Goal: Task Accomplishment & Management: Manage account settings

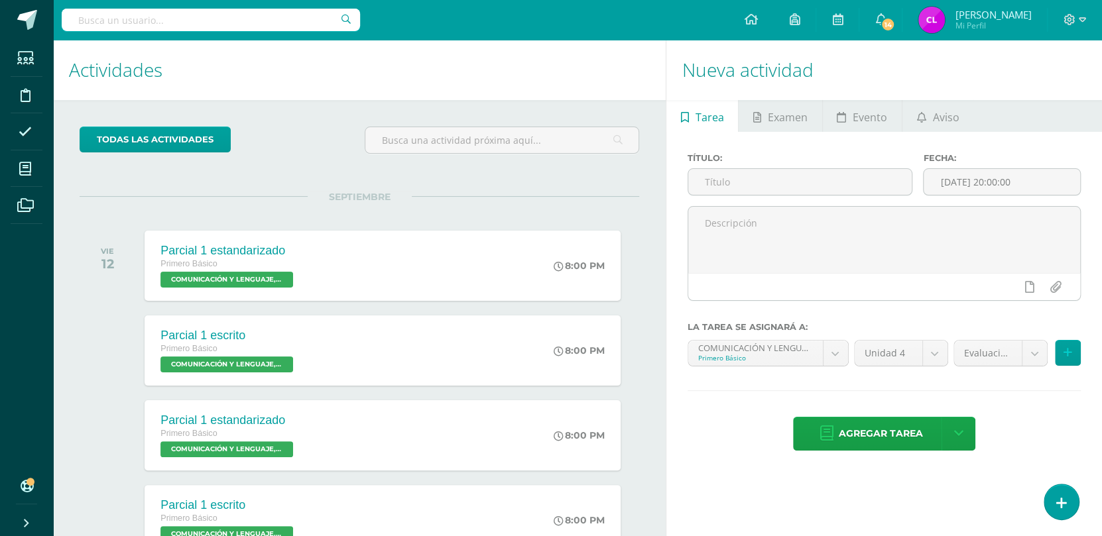
scroll to position [272, 0]
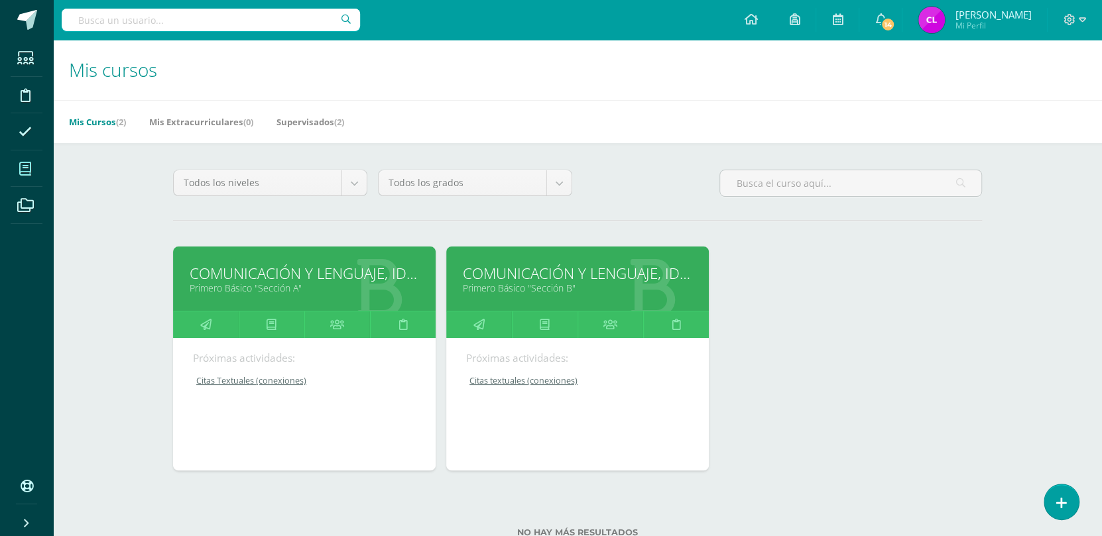
click at [31, 136] on icon at bounding box center [25, 131] width 13 height 13
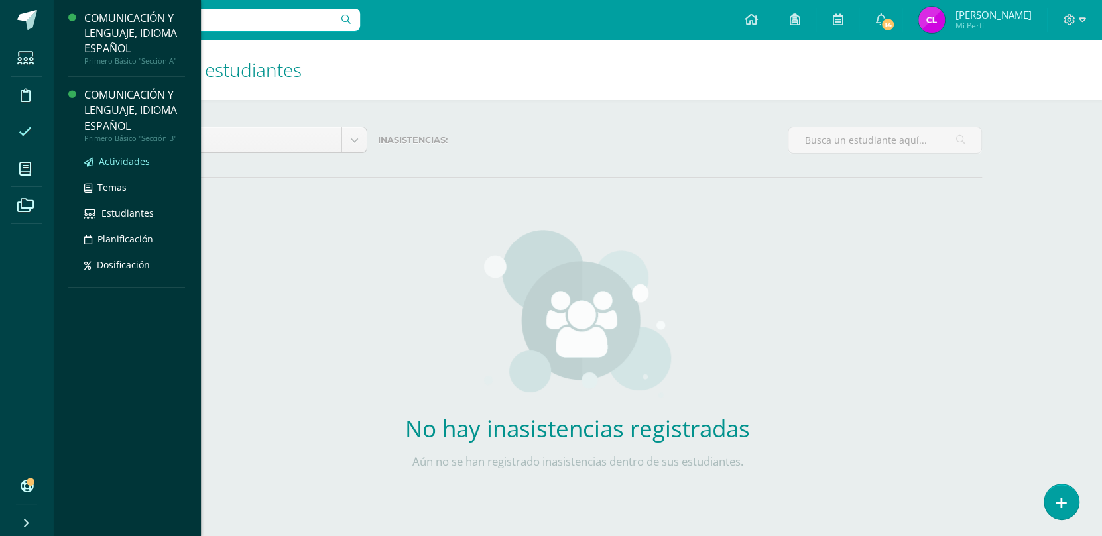
click at [117, 164] on span "Actividades" at bounding box center [124, 161] width 51 height 13
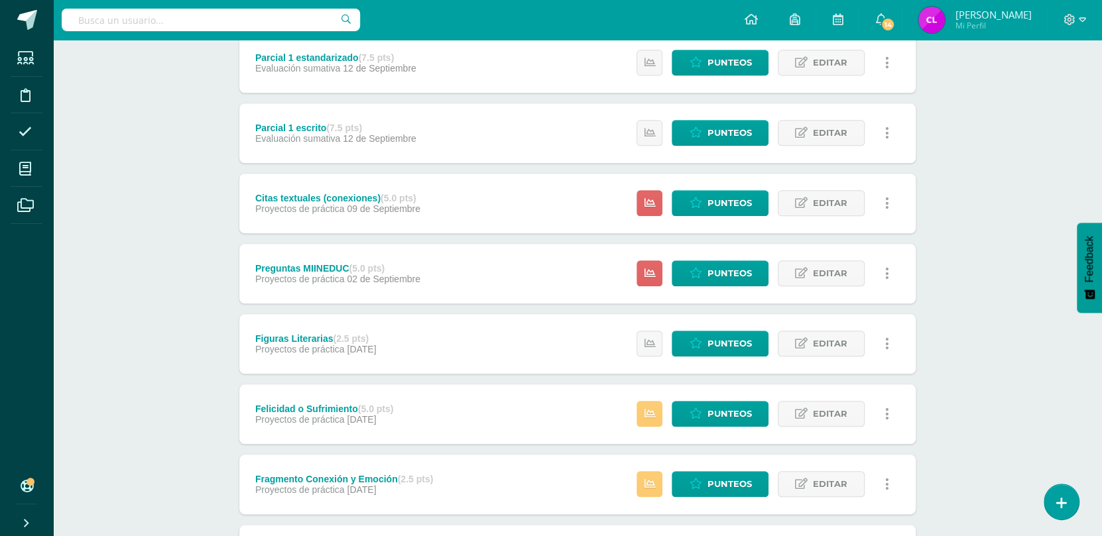
scroll to position [886, 0]
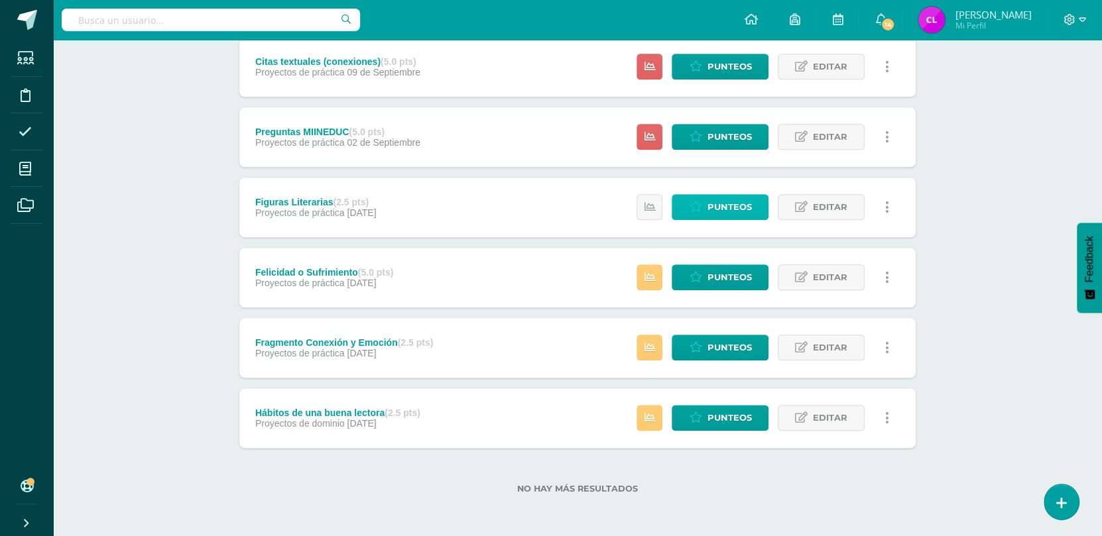
click at [712, 212] on span "Punteos" at bounding box center [729, 207] width 44 height 25
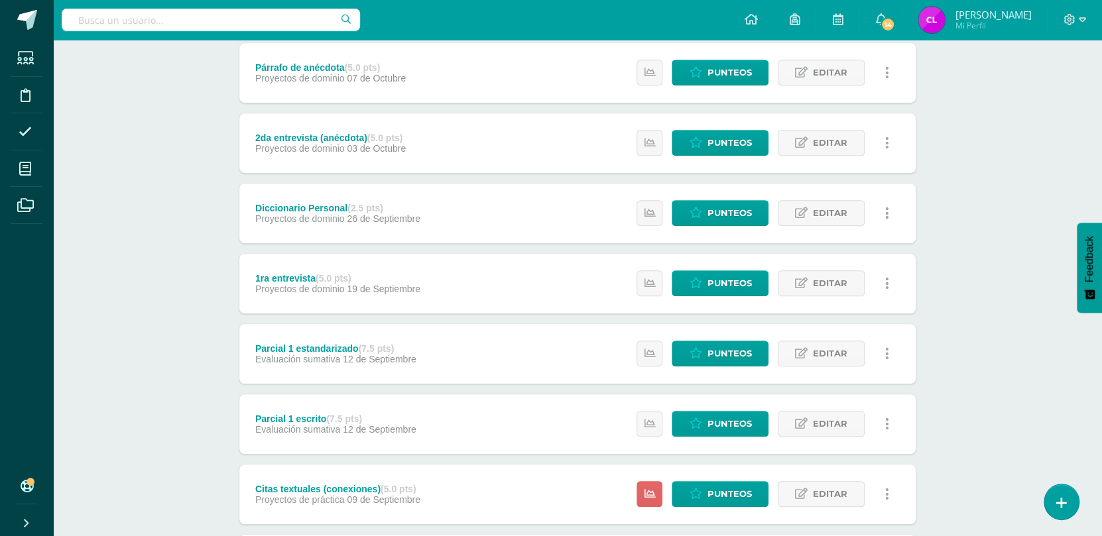
scroll to position [886, 0]
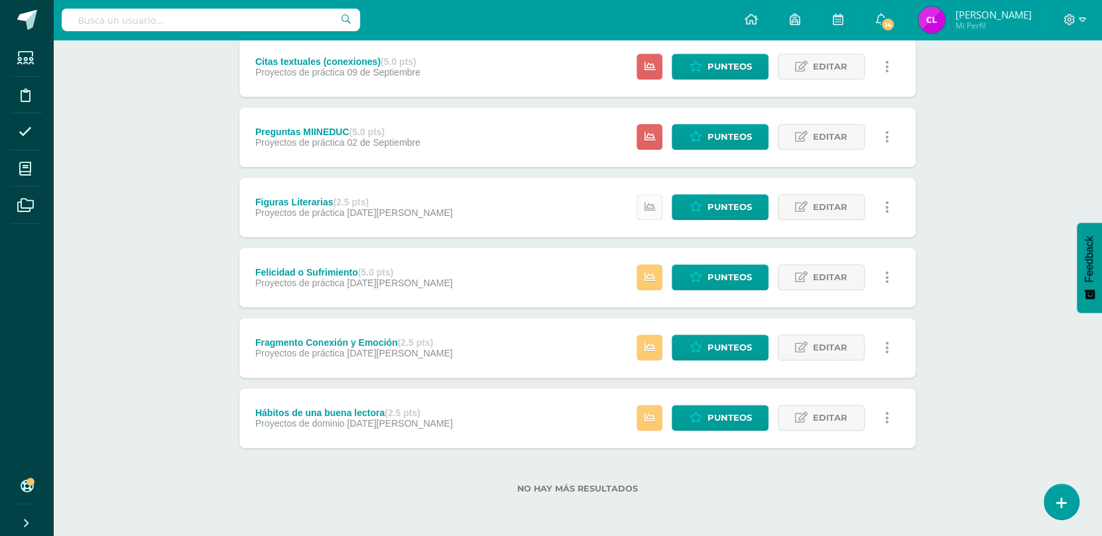
click at [651, 210] on icon at bounding box center [649, 206] width 11 height 11
click at [650, 272] on icon at bounding box center [649, 277] width 11 height 11
click at [650, 65] on icon at bounding box center [649, 66] width 11 height 11
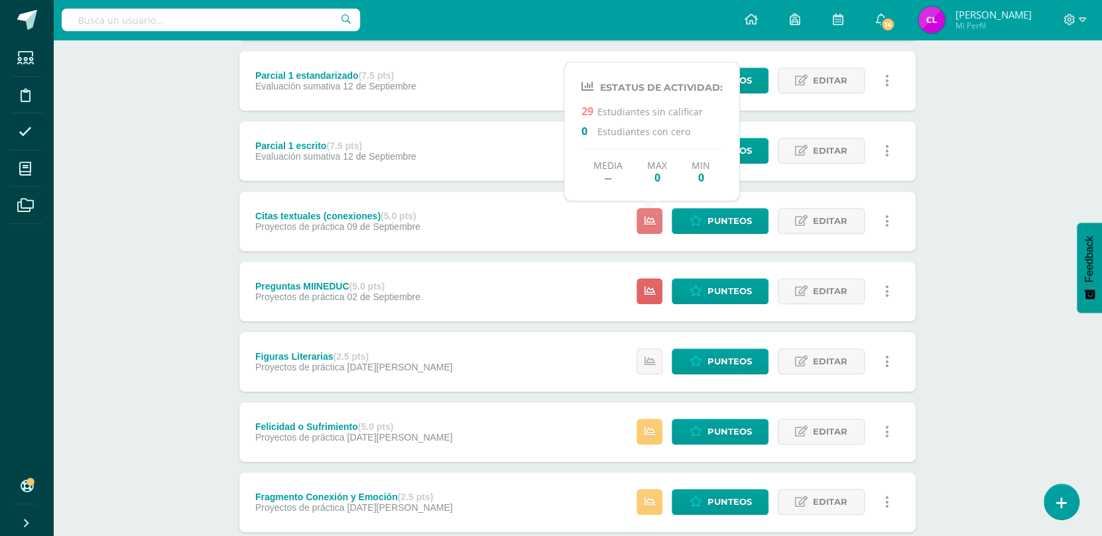
scroll to position [728, 0]
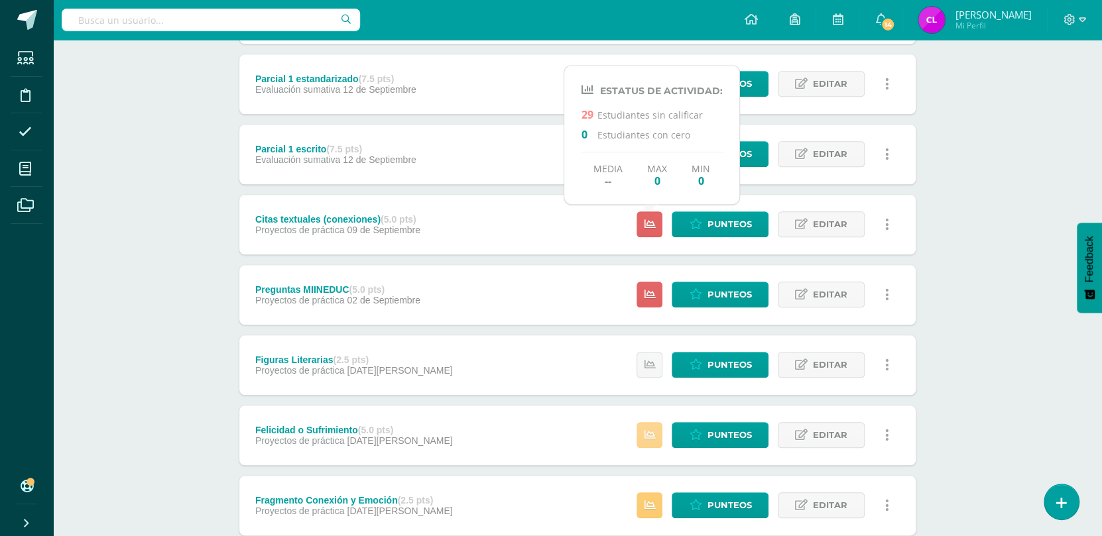
click at [657, 435] on link at bounding box center [649, 435] width 26 height 26
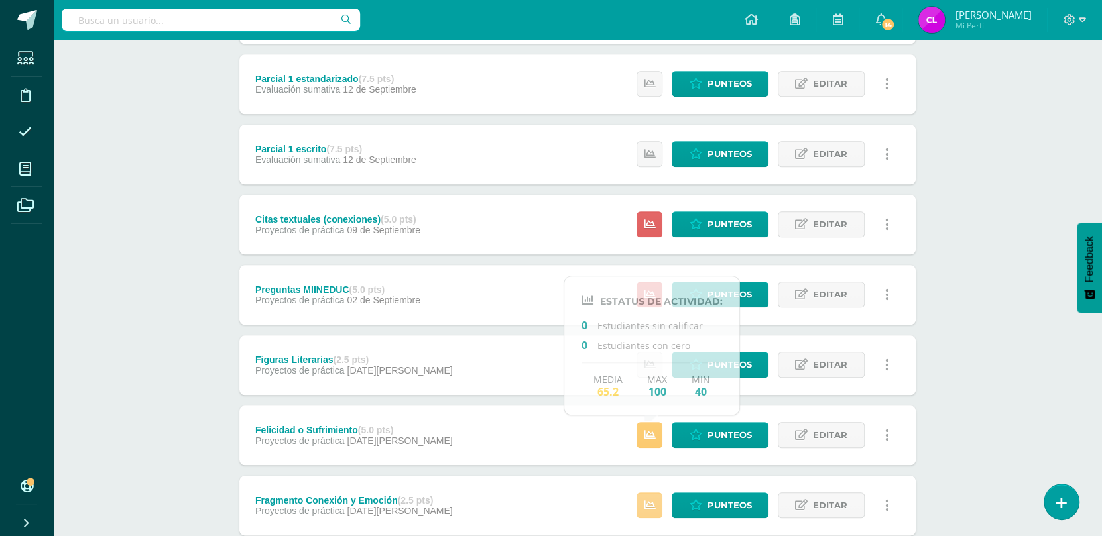
click at [661, 514] on link at bounding box center [649, 505] width 26 height 26
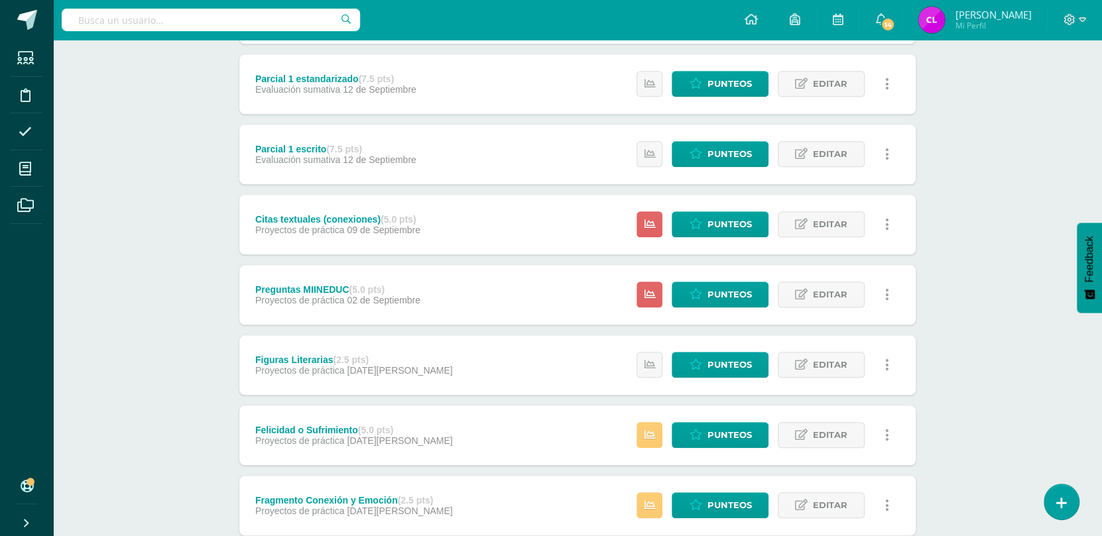
click at [518, 437] on div "Felicidad o Sufrimiento (5.0 pts) Proyectos de práctica 27 de Agosto Punteos Ed…" at bounding box center [577, 436] width 676 height 60
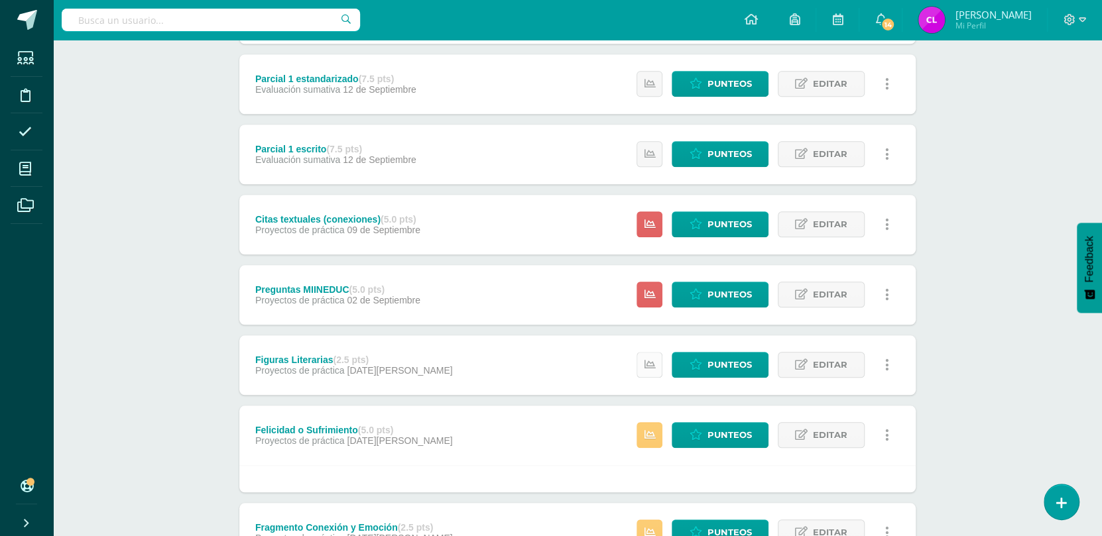
click at [648, 366] on icon at bounding box center [649, 364] width 11 height 11
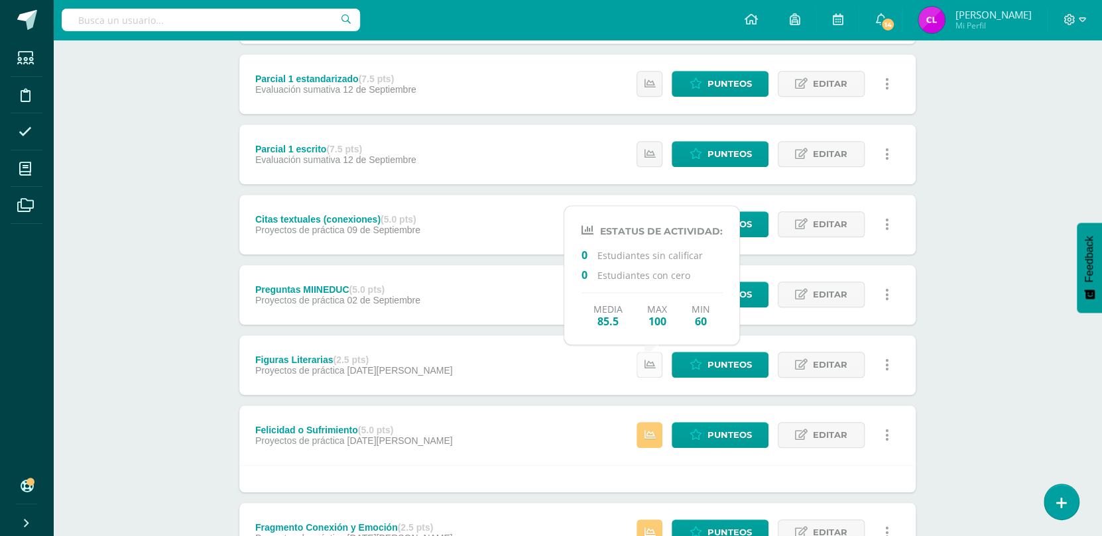
scroll to position [913, 0]
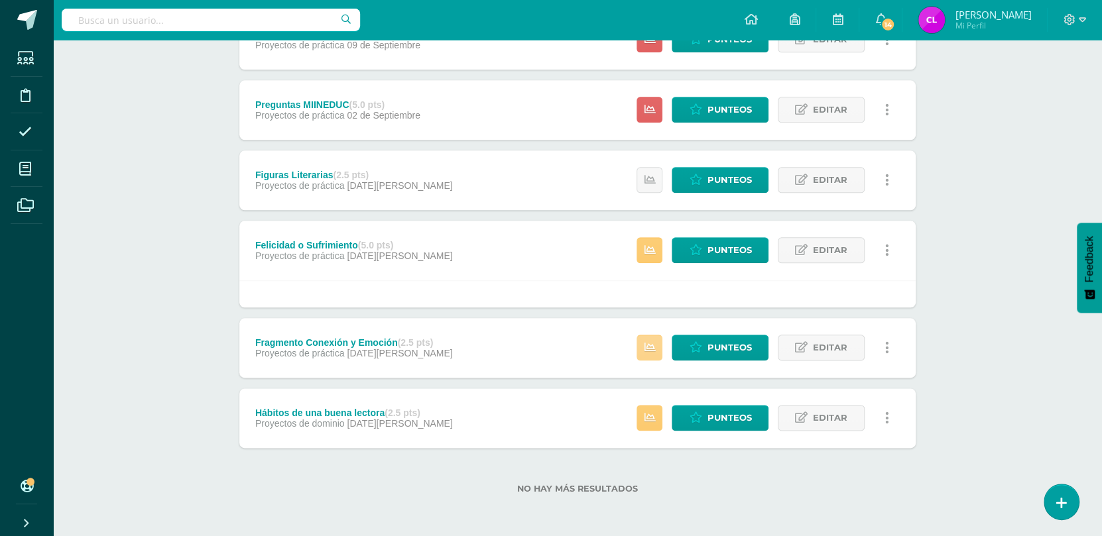
click at [653, 352] on icon at bounding box center [649, 347] width 11 height 11
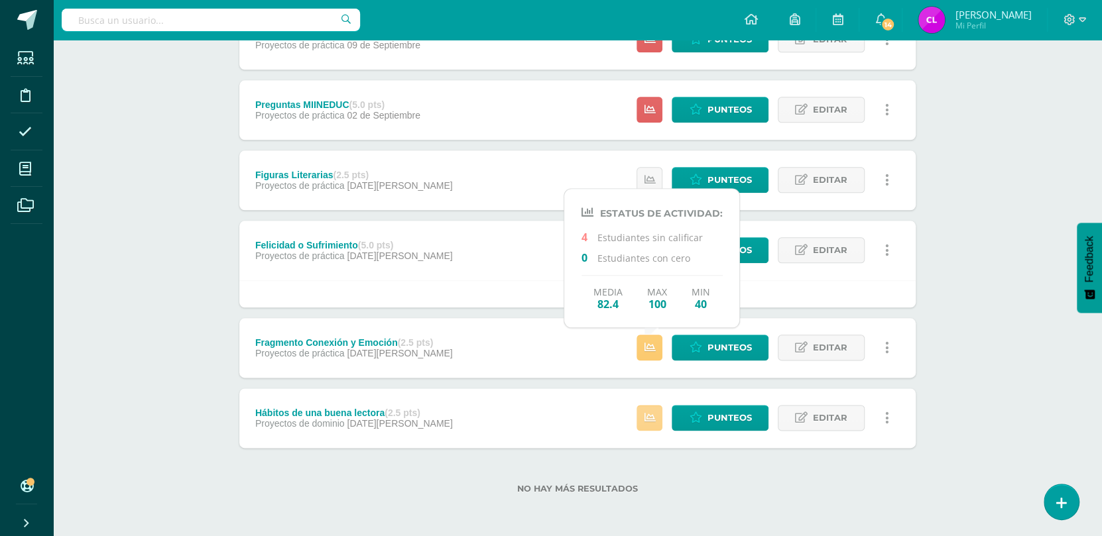
click at [653, 424] on link at bounding box center [649, 418] width 26 height 26
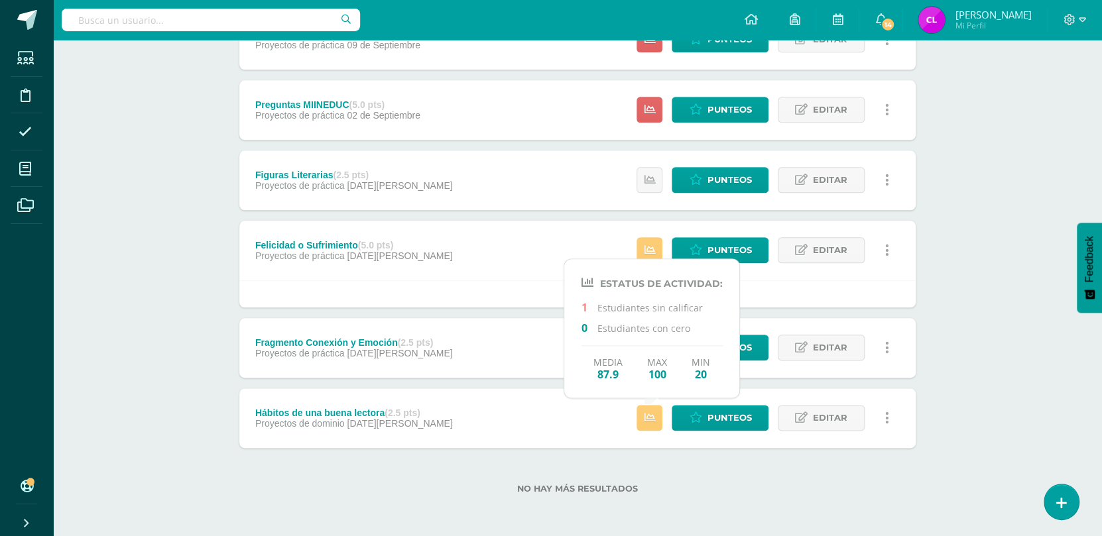
click at [594, 429] on div "Hábitos de una buena lectora (2.5 pts) Proyectos de dominio 20 de Agosto Punteo…" at bounding box center [577, 418] width 676 height 60
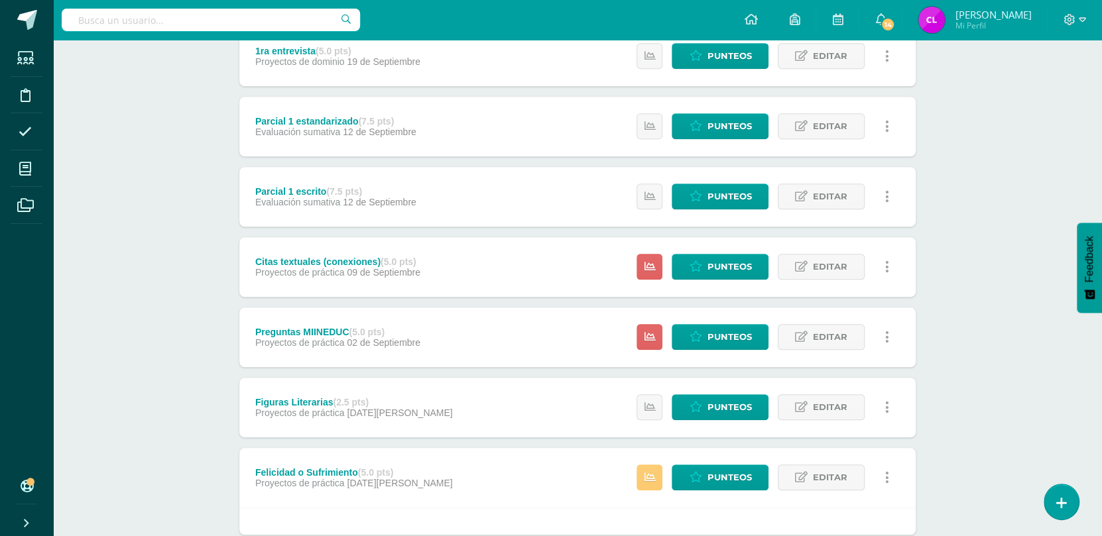
scroll to position [681, 0]
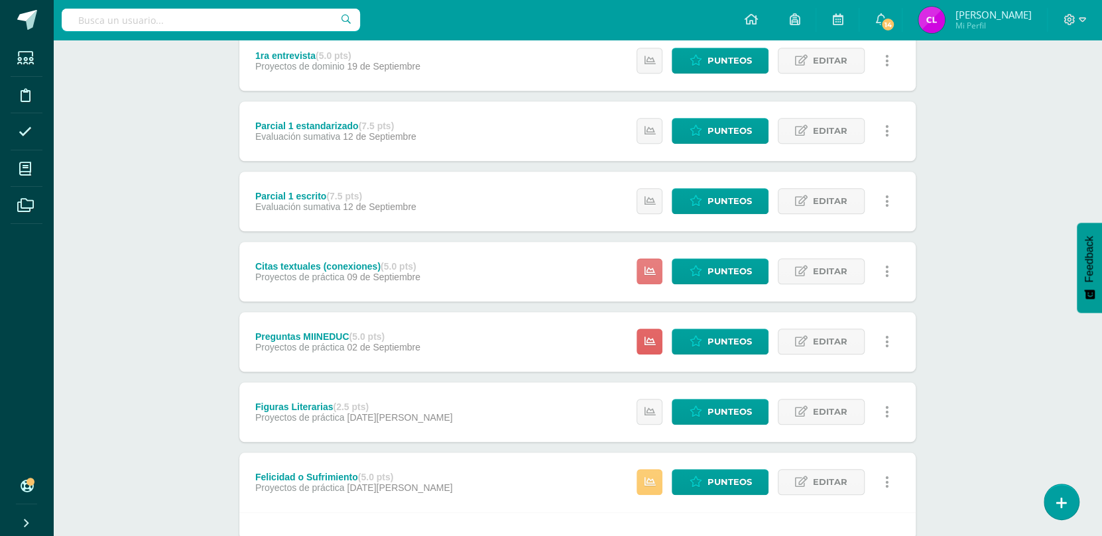
click at [653, 275] on icon at bounding box center [649, 271] width 11 height 11
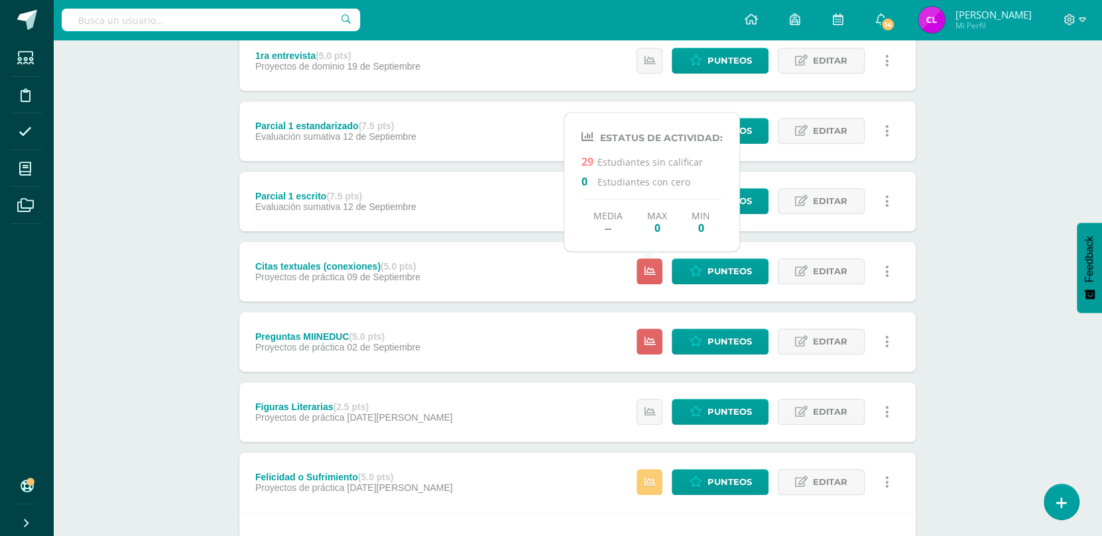
click at [568, 281] on div "Citas textuales (conexiones) (5.0 pts) Proyectos de práctica 09 de Septiembre P…" at bounding box center [577, 272] width 676 height 60
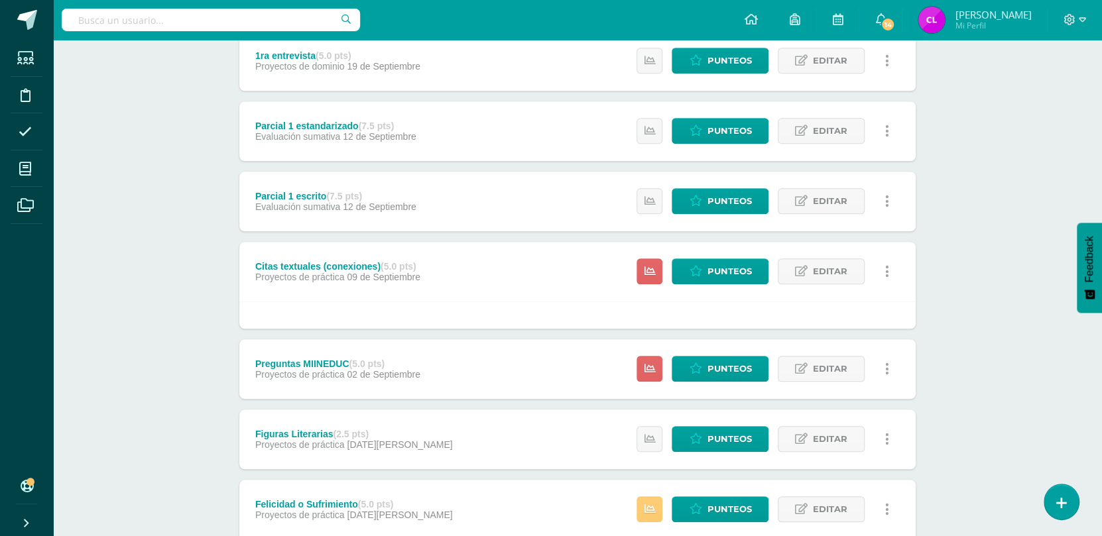
scroll to position [626, 0]
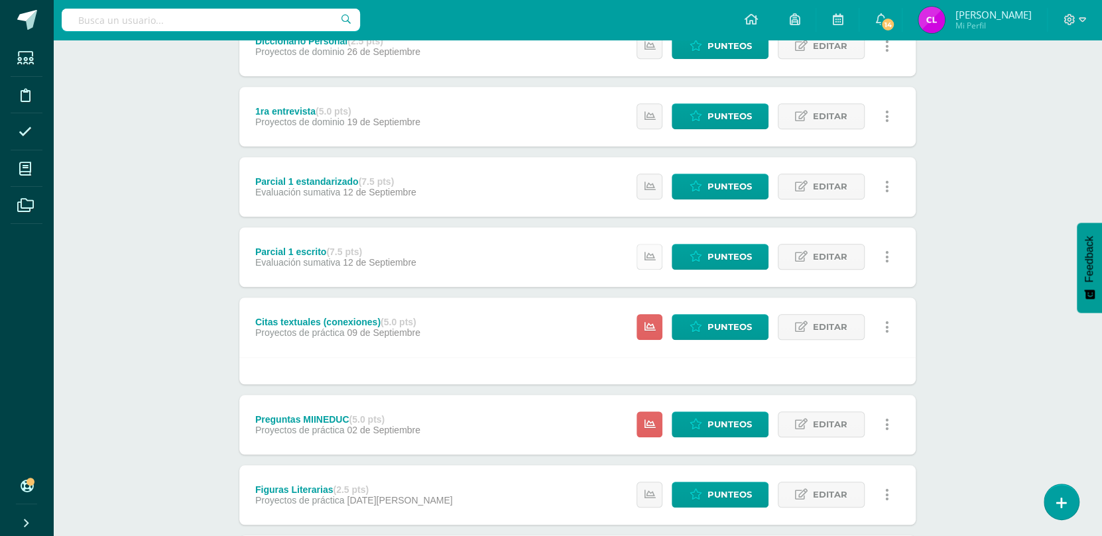
click at [648, 258] on icon at bounding box center [649, 256] width 11 height 11
click at [545, 264] on div "Parcial 1 escrito (7.5 pts) Evaluación sumativa 12 de Septiembre Punteos Editar…" at bounding box center [577, 257] width 676 height 60
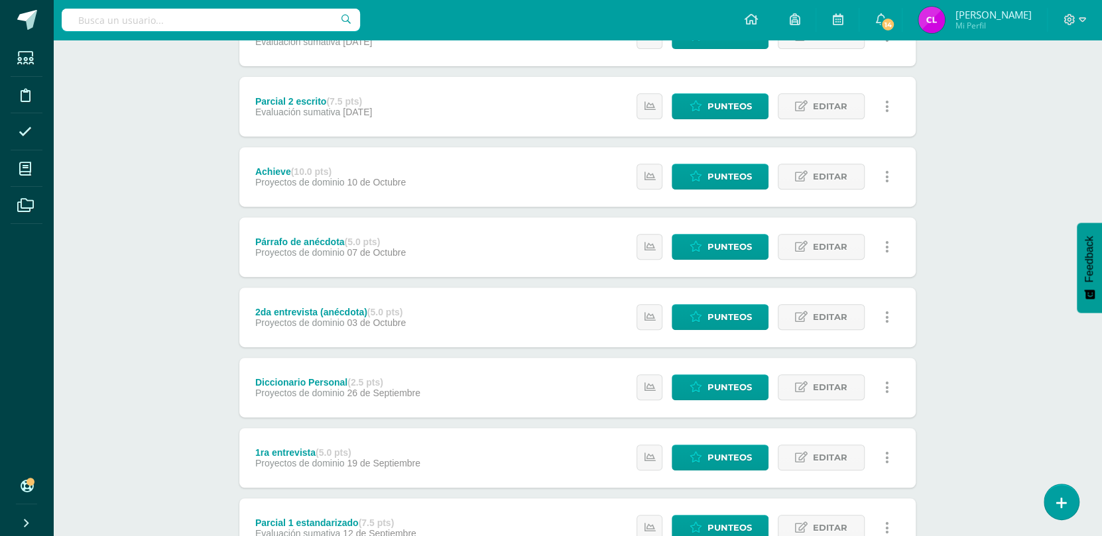
scroll to position [0, 0]
